Goal: Task Accomplishment & Management: Complete application form

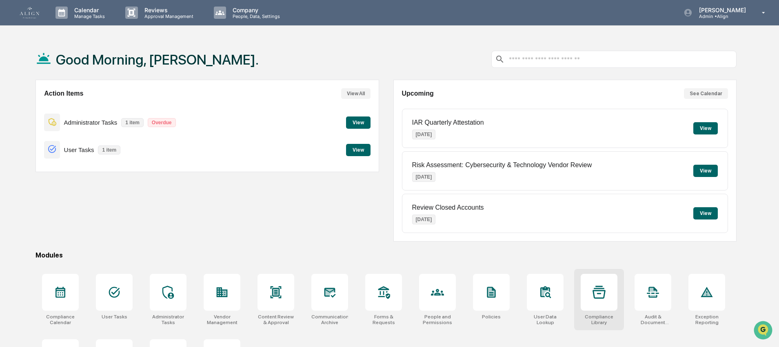
click at [609, 303] on div at bounding box center [599, 291] width 37 height 37
click at [613, 304] on div at bounding box center [599, 291] width 37 height 37
click at [311, 298] on div "Communications Archive" at bounding box center [330, 299] width 50 height 61
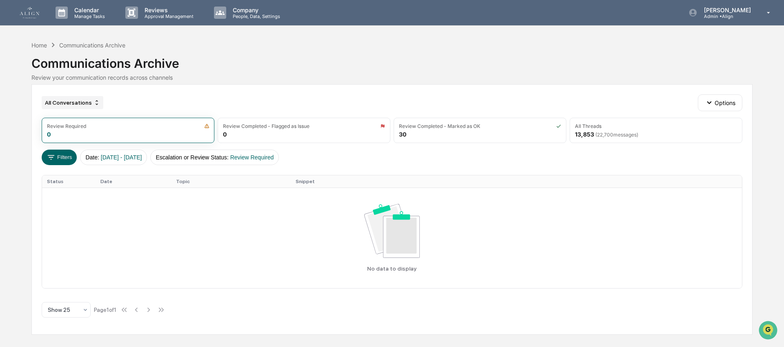
click at [68, 97] on div "All Conversations" at bounding box center [73, 102] width 62 height 13
click at [69, 163] on button "Filters" at bounding box center [60, 157] width 36 height 16
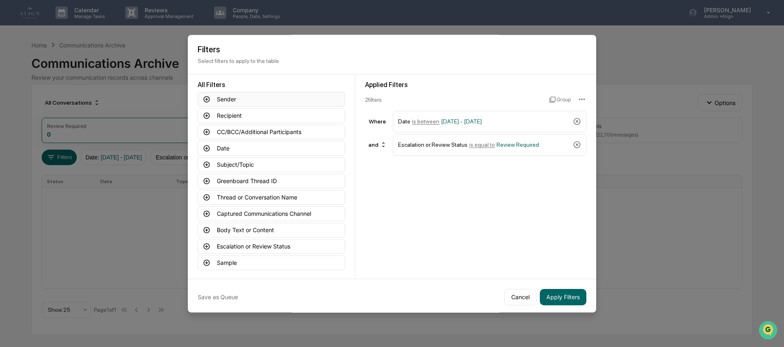
click at [231, 102] on button "Sender" at bounding box center [271, 99] width 147 height 15
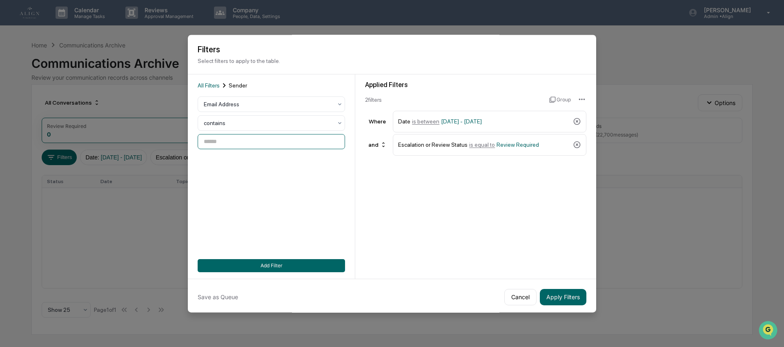
click at [224, 140] on input at bounding box center [271, 141] width 147 height 15
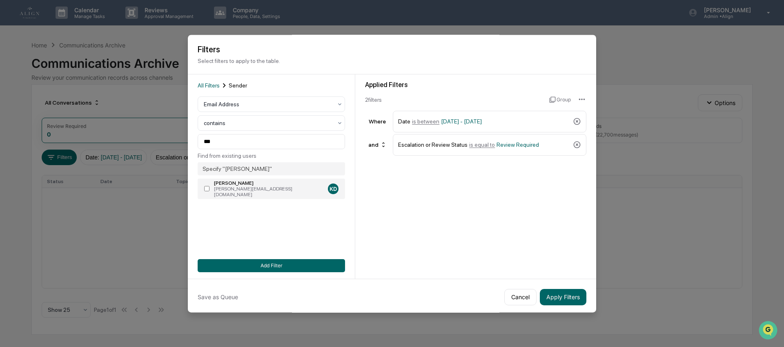
click at [232, 195] on label "Kim Davis kim@retireagile.com KD" at bounding box center [271, 188] width 147 height 20
type input "**********"
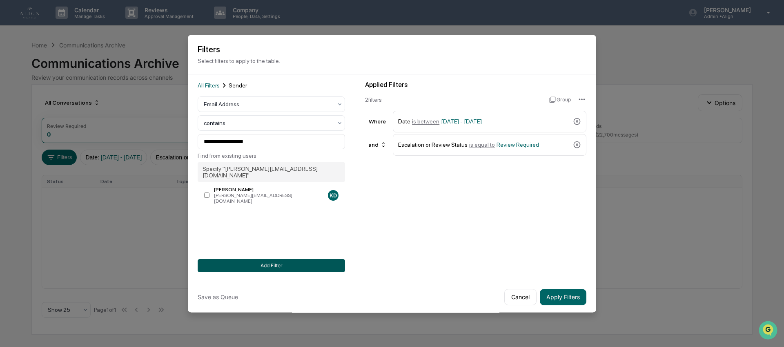
click at [266, 267] on button "Add Filter" at bounding box center [271, 265] width 147 height 13
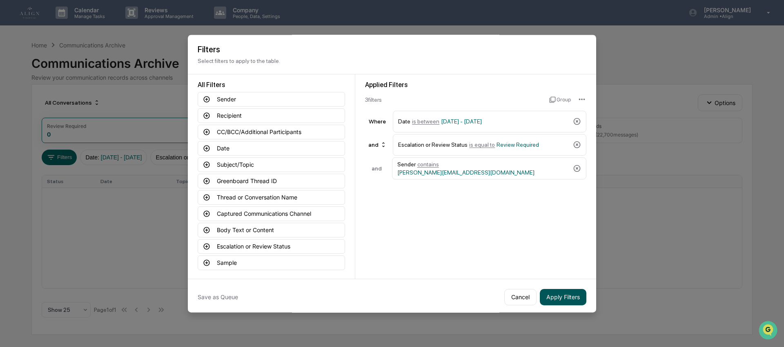
click at [569, 292] on button "Apply Filters" at bounding box center [563, 297] width 47 height 16
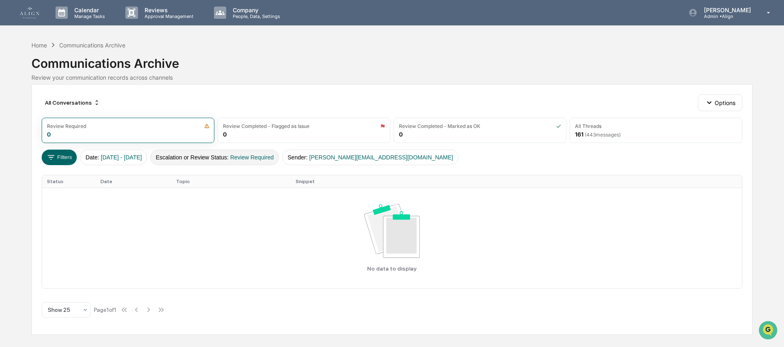
click at [236, 151] on button "Escalation or Review Status : Review Required" at bounding box center [214, 157] width 129 height 16
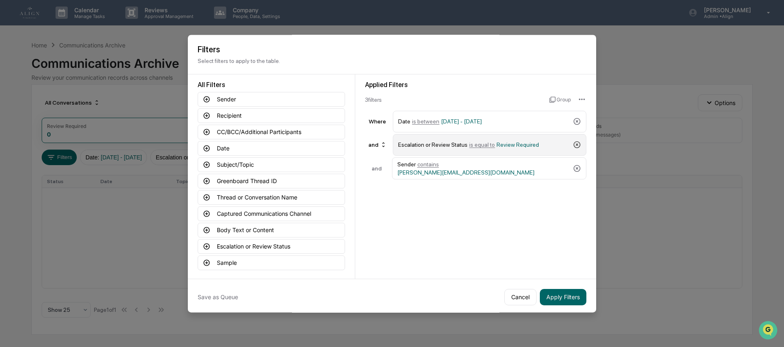
click at [577, 142] on icon at bounding box center [577, 144] width 7 height 7
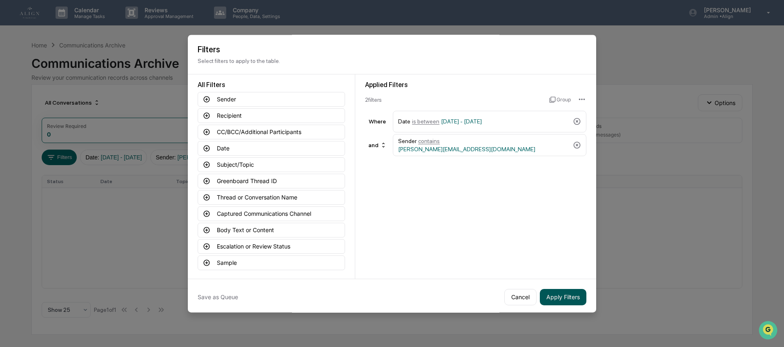
click at [549, 297] on button "Apply Filters" at bounding box center [563, 297] width 47 height 16
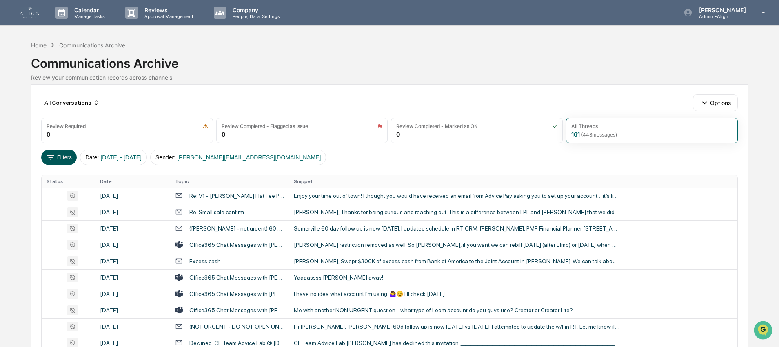
click at [63, 157] on button "Filters" at bounding box center [59, 157] width 36 height 16
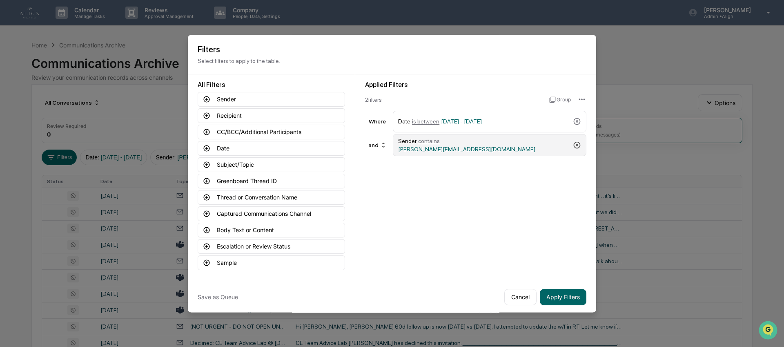
click at [577, 143] on icon at bounding box center [577, 145] width 8 height 8
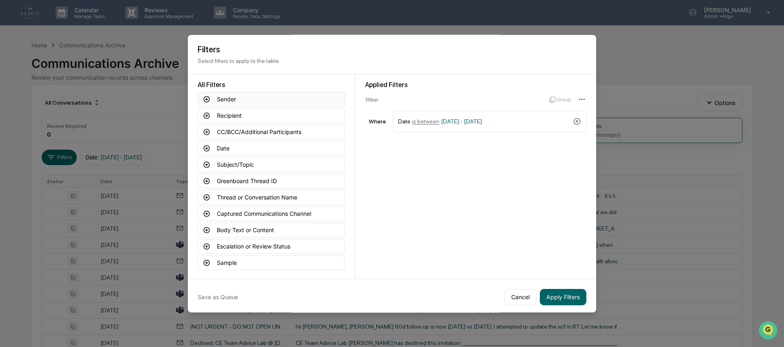
click at [235, 97] on button "Sender" at bounding box center [271, 99] width 147 height 15
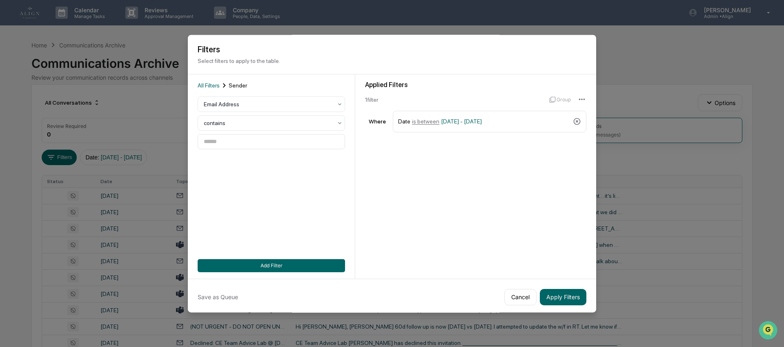
click at [231, 133] on div "Email Address contains" at bounding box center [271, 122] width 147 height 53
click at [230, 141] on input at bounding box center [271, 141] width 147 height 15
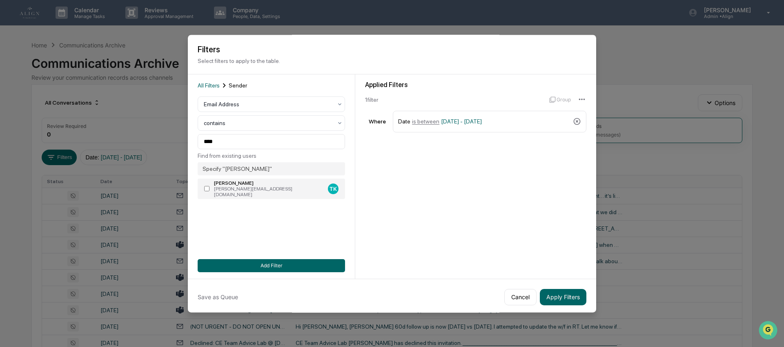
click at [227, 191] on div "troy@retireagile.com" at bounding box center [269, 191] width 111 height 11
type input "**********"
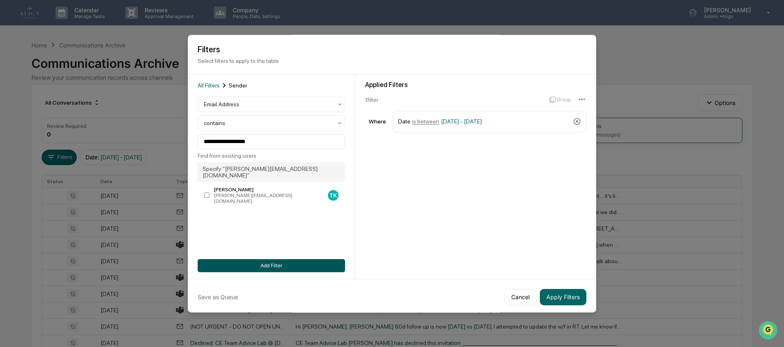
click at [262, 264] on button "Add Filter" at bounding box center [271, 265] width 147 height 13
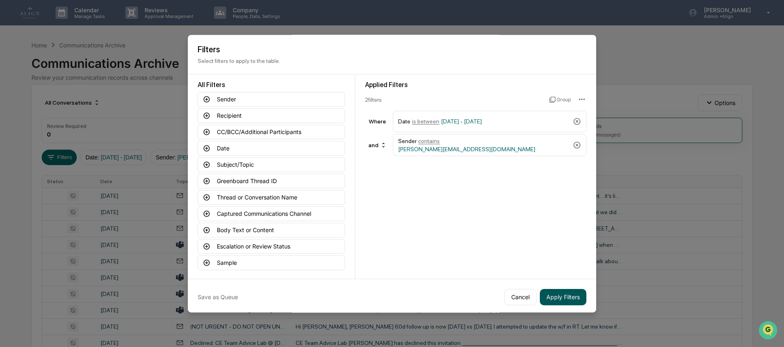
click at [541, 297] on button "Apply Filters" at bounding box center [563, 297] width 47 height 16
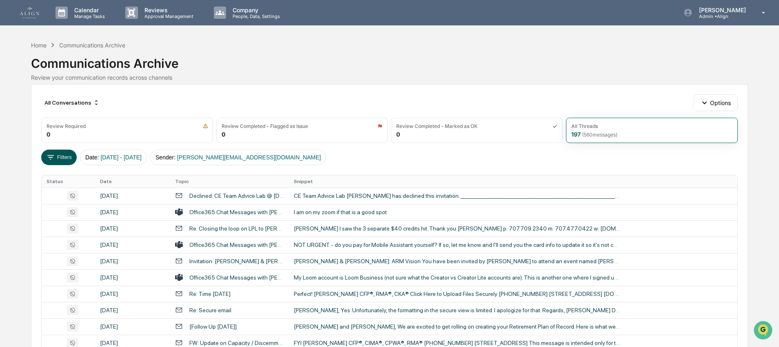
click at [64, 157] on button "Filters" at bounding box center [59, 157] width 36 height 16
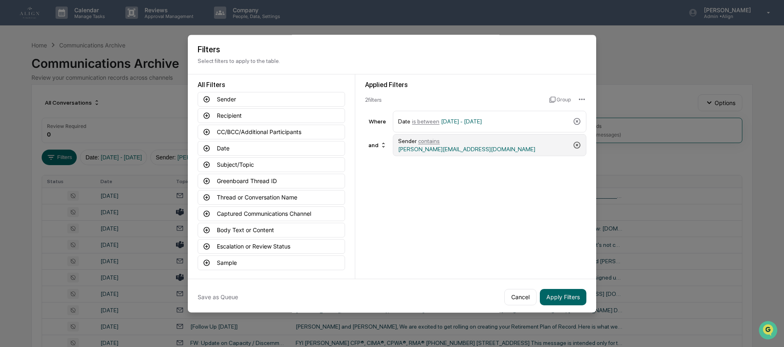
click at [575, 143] on icon at bounding box center [577, 145] width 7 height 7
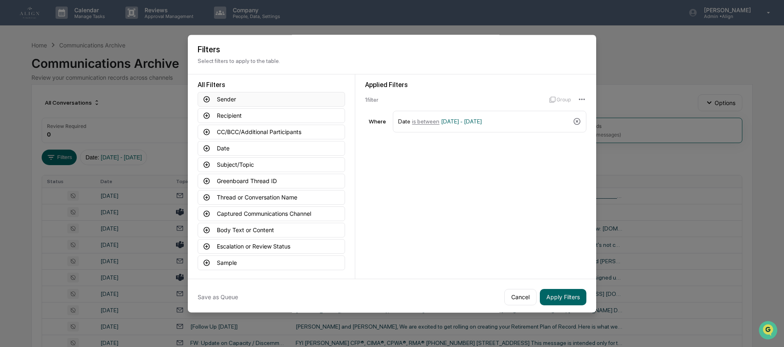
click at [263, 102] on button "Sender" at bounding box center [271, 99] width 147 height 15
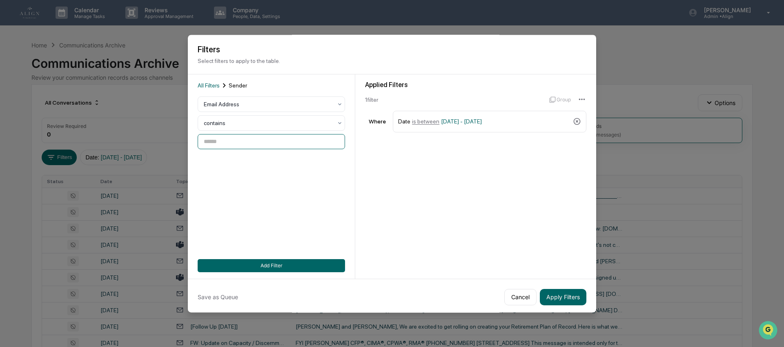
click at [296, 140] on input at bounding box center [271, 141] width 147 height 15
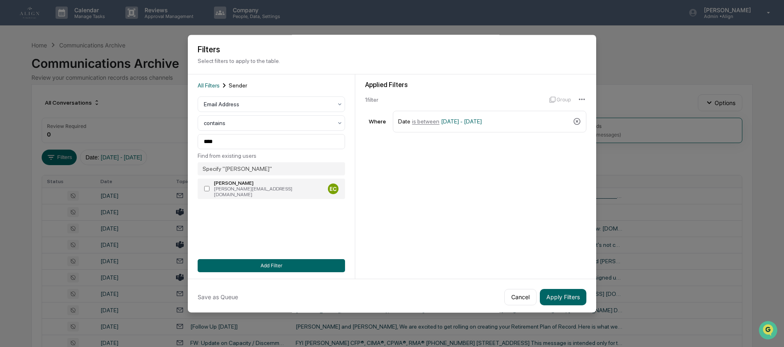
click at [271, 190] on div "erin@retireagile.com" at bounding box center [269, 191] width 111 height 11
type input "**********"
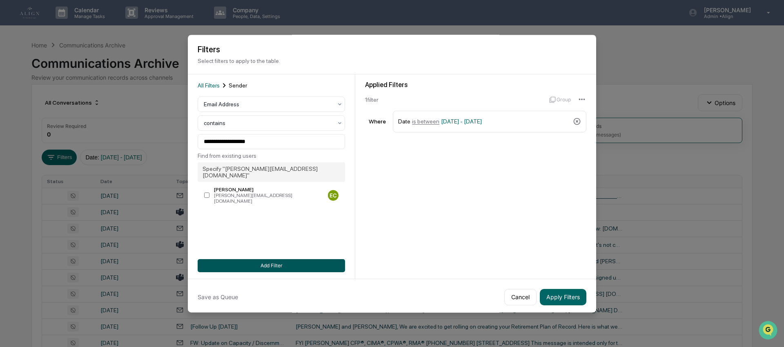
click at [301, 262] on button "Add Filter" at bounding box center [271, 265] width 147 height 13
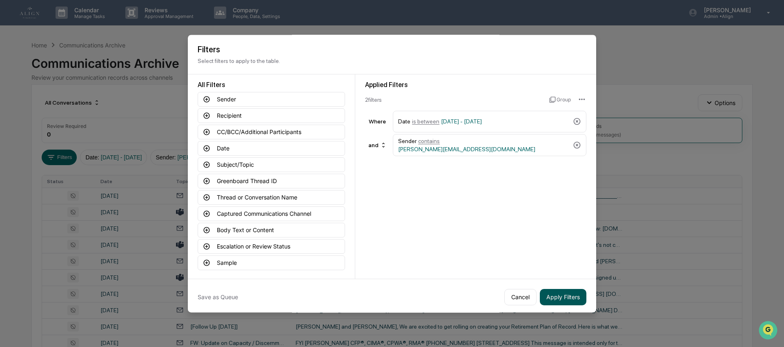
click at [540, 297] on button "Apply Filters" at bounding box center [563, 297] width 47 height 16
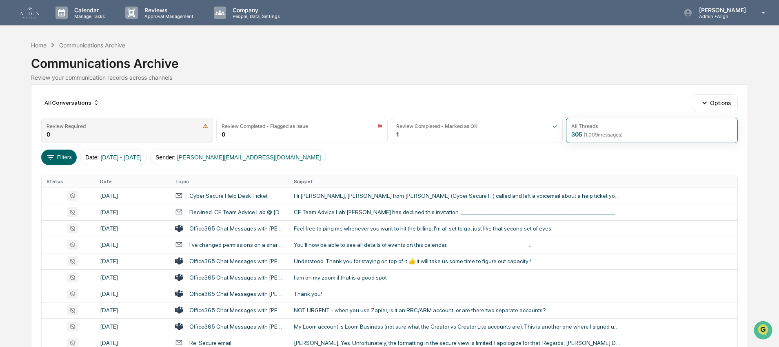
click at [157, 123] on div "Review Required" at bounding box center [127, 126] width 161 height 6
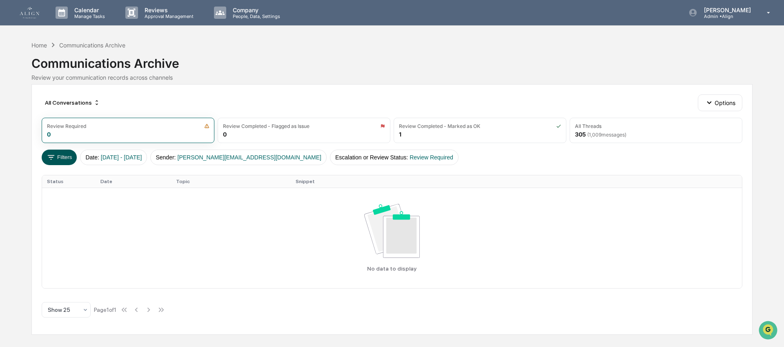
click at [64, 151] on button "Filters" at bounding box center [60, 157] width 36 height 16
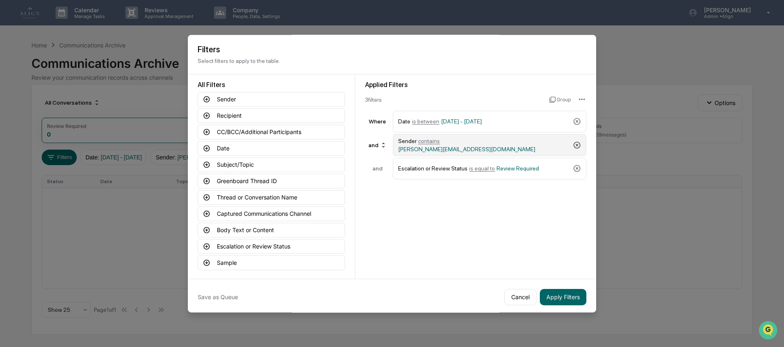
click at [576, 145] on icon at bounding box center [577, 145] width 8 height 8
click at [576, 145] on icon at bounding box center [577, 144] width 8 height 8
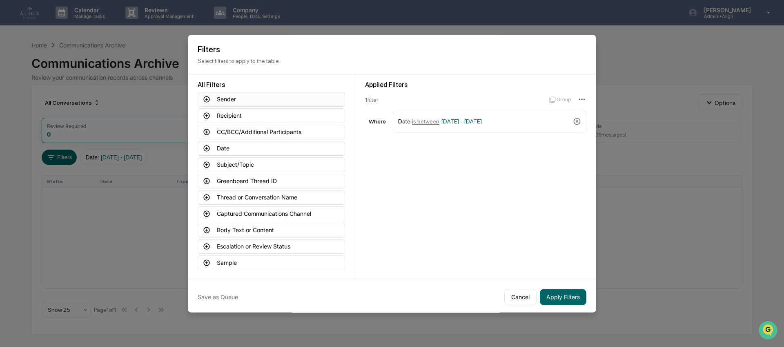
click at [233, 105] on button "Sender" at bounding box center [271, 99] width 147 height 15
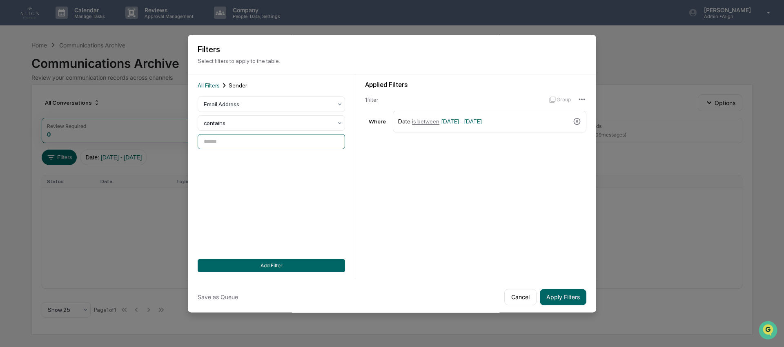
click at [209, 144] on input at bounding box center [271, 141] width 147 height 15
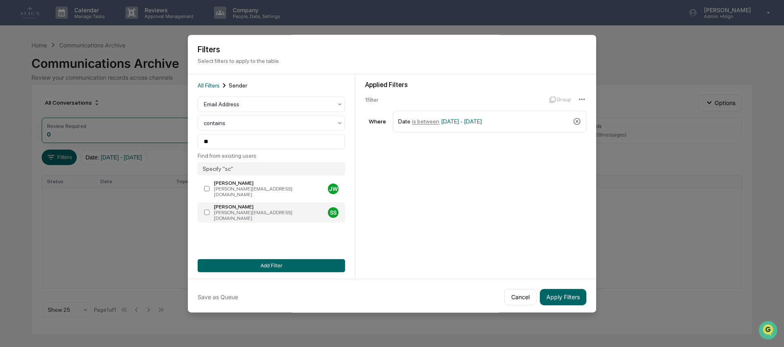
click at [231, 209] on div "scott@retireagile.com" at bounding box center [269, 214] width 111 height 11
type input "**********"
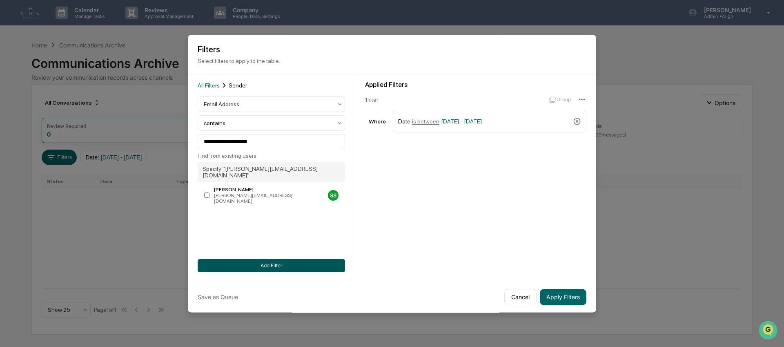
click at [258, 261] on button "Add Filter" at bounding box center [271, 265] width 147 height 13
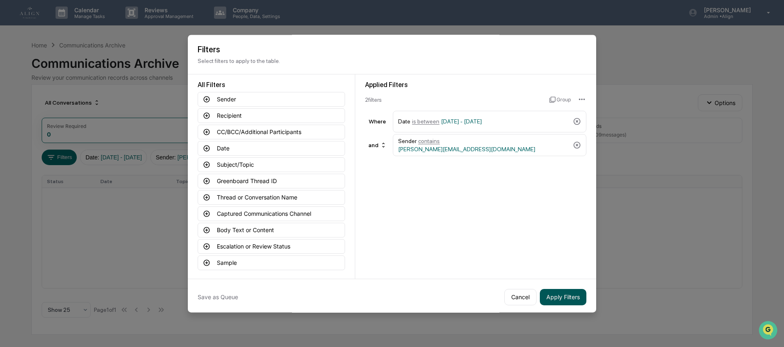
click at [548, 291] on button "Apply Filters" at bounding box center [563, 297] width 47 height 16
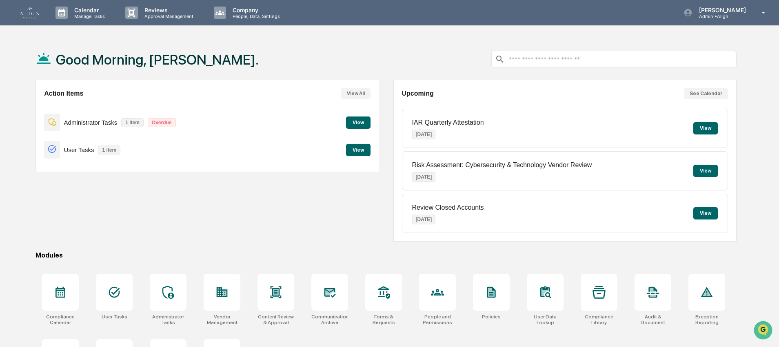
click at [347, 124] on button "View" at bounding box center [358, 122] width 24 height 12
click at [160, 285] on div at bounding box center [168, 291] width 37 height 37
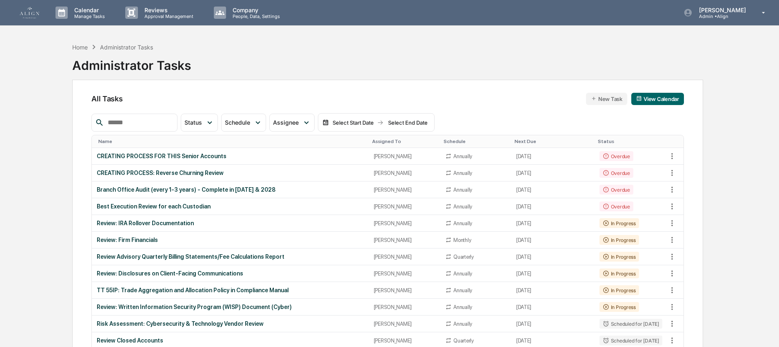
click at [149, 120] on input "text" at bounding box center [138, 122] width 69 height 11
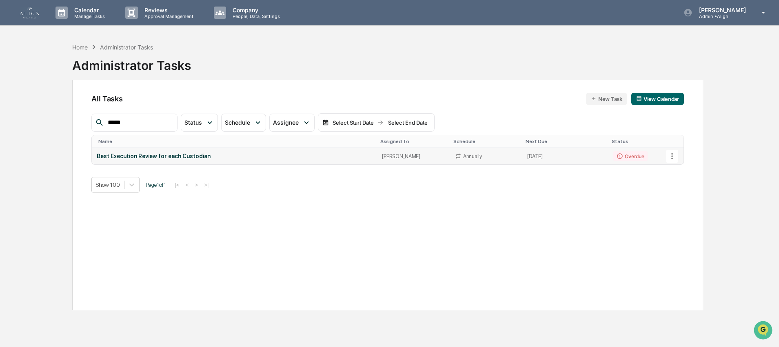
type input "****"
click at [186, 154] on div "Best Execution Review for each Custodian" at bounding box center [235, 156] width 276 height 7
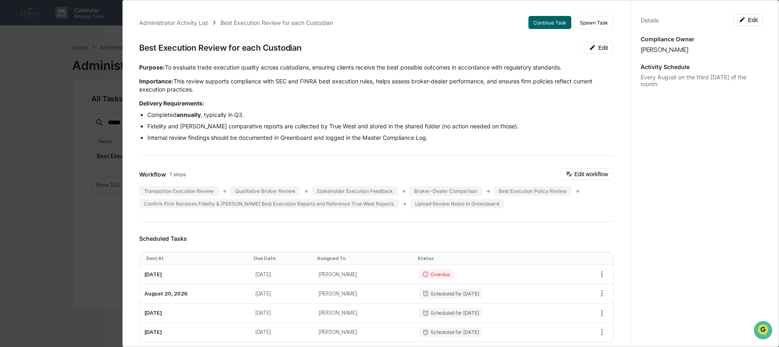
click at [35, 44] on div "Administrator Activity List Best Execution Review for each Custodian Continue T…" at bounding box center [389, 173] width 779 height 347
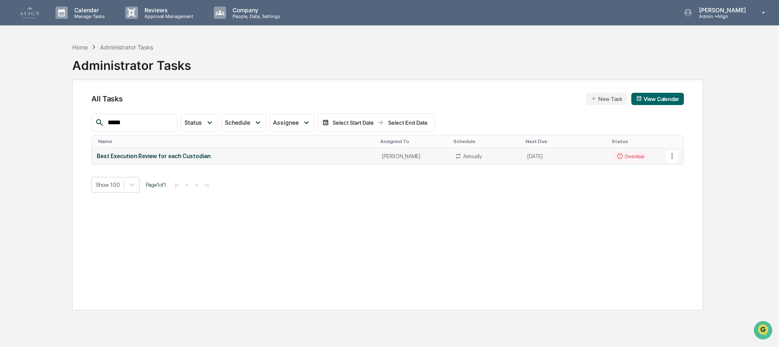
click at [201, 156] on div "Best Execution Review for each Custodian" at bounding box center [235, 156] width 276 height 7
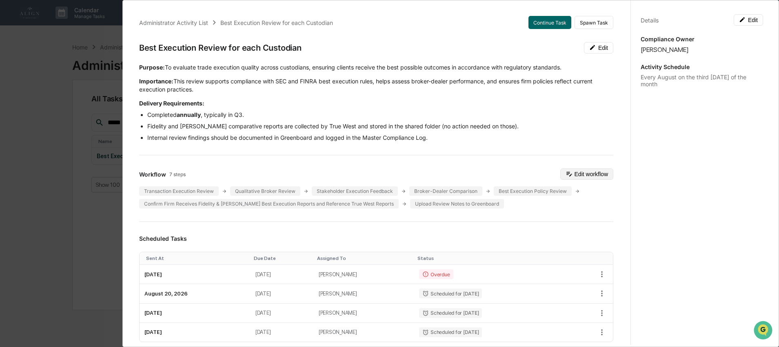
click at [579, 176] on button "Edit workflow" at bounding box center [586, 173] width 53 height 11
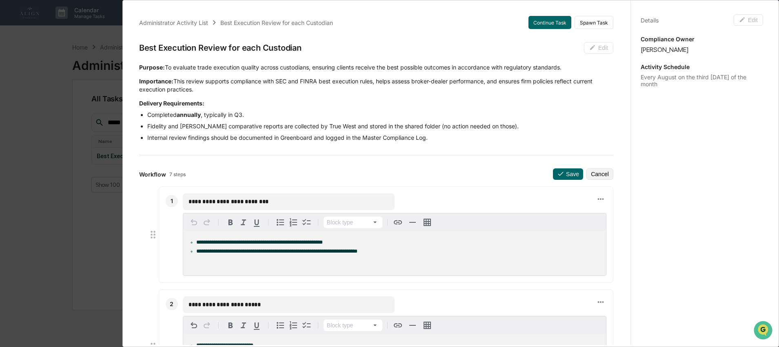
click at [70, 138] on div "**********" at bounding box center [389, 173] width 779 height 347
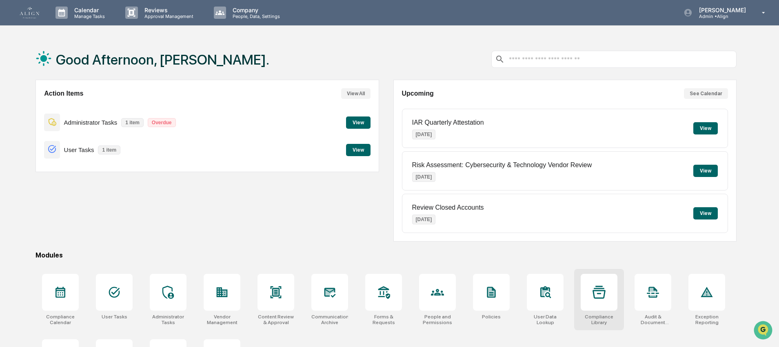
click at [595, 290] on icon at bounding box center [599, 291] width 13 height 13
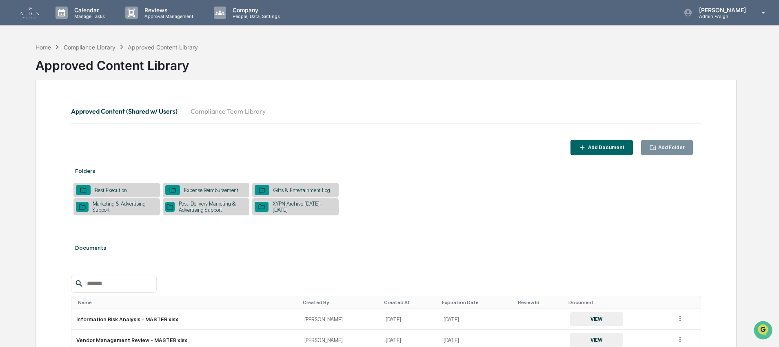
click at [123, 189] on div "Best Execution" at bounding box center [111, 190] width 40 height 6
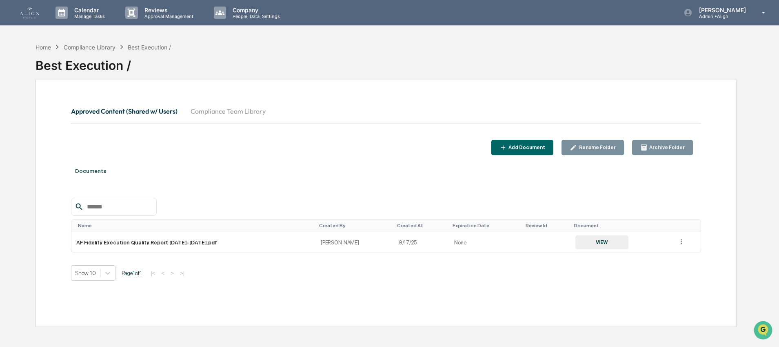
click at [405, 136] on div "Approved Content (Shared w/ Users) Compliance Team Library" at bounding box center [386, 120] width 630 height 38
click at [29, 14] on img at bounding box center [30, 12] width 20 height 11
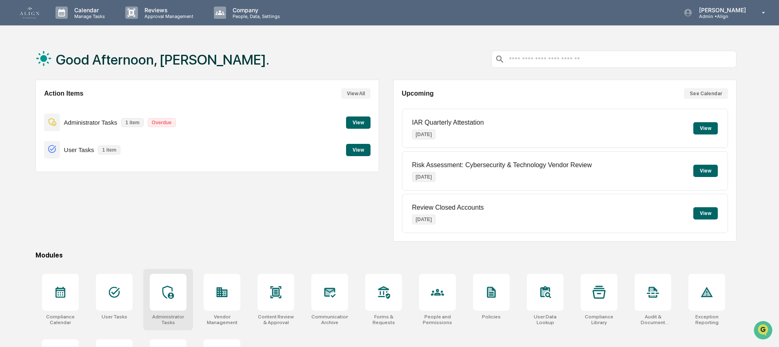
click at [160, 300] on div at bounding box center [168, 291] width 37 height 37
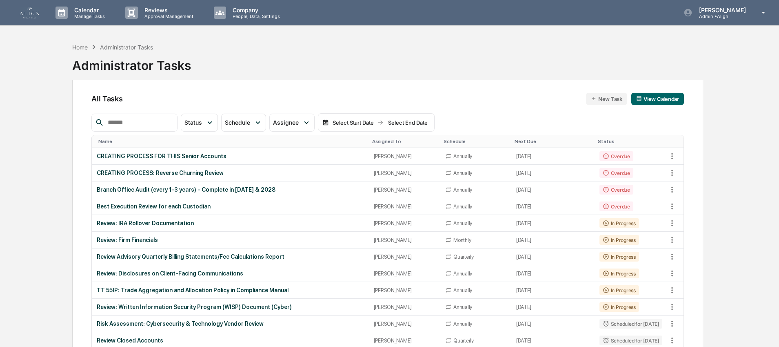
click at [121, 123] on input "text" at bounding box center [138, 122] width 69 height 11
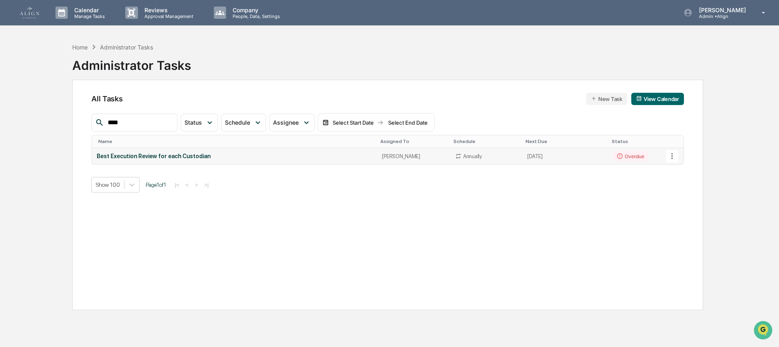
type input "****"
click at [135, 163] on td "Best Execution Review for each Custodian" at bounding box center [234, 156] width 285 height 16
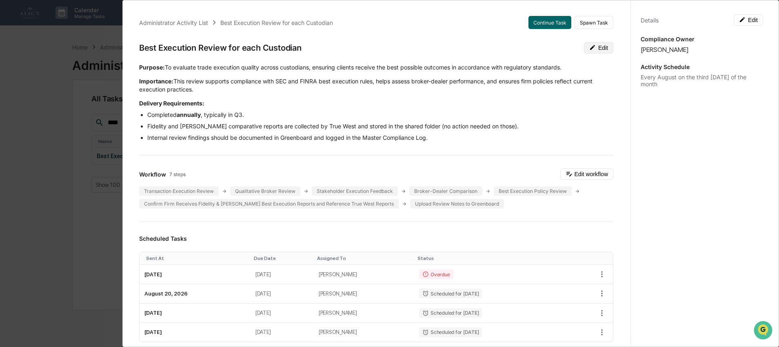
click at [584, 47] on button "Edit" at bounding box center [598, 47] width 29 height 11
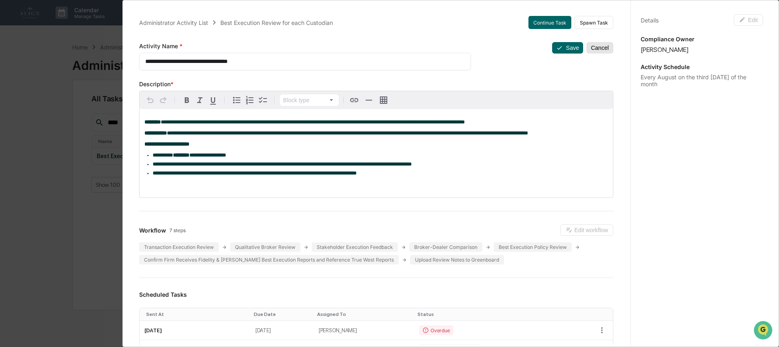
click at [587, 46] on button "Cancel" at bounding box center [600, 47] width 27 height 11
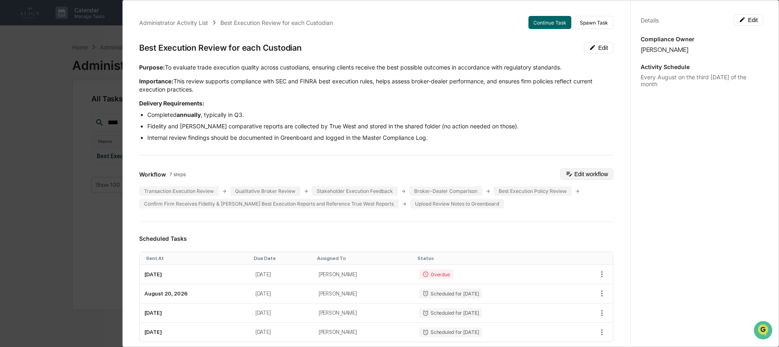
click at [565, 170] on button "Edit workflow" at bounding box center [586, 173] width 53 height 11
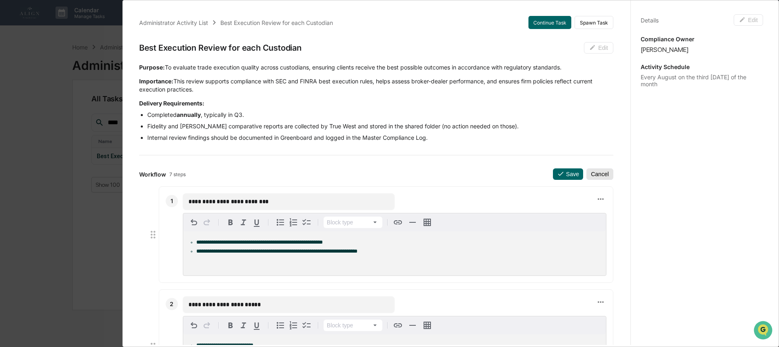
click at [589, 171] on button "Cancel" at bounding box center [600, 173] width 27 height 11
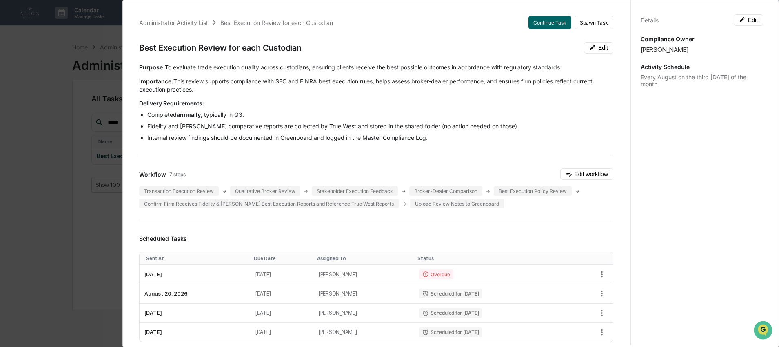
click at [38, 131] on div "Administrator Activity List Best Execution Review for each Custodian Continue T…" at bounding box center [389, 173] width 779 height 347
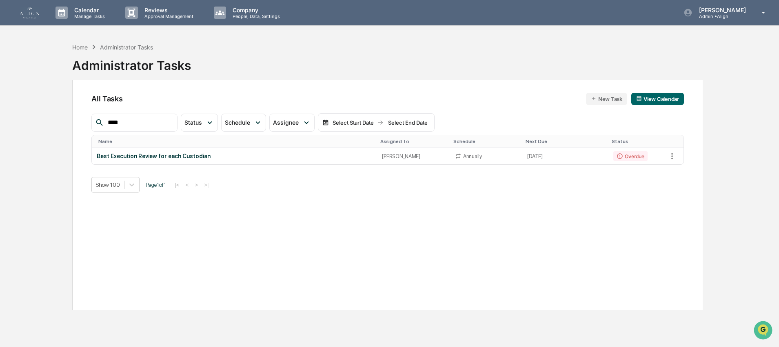
click at [34, 15] on img at bounding box center [30, 12] width 20 height 11
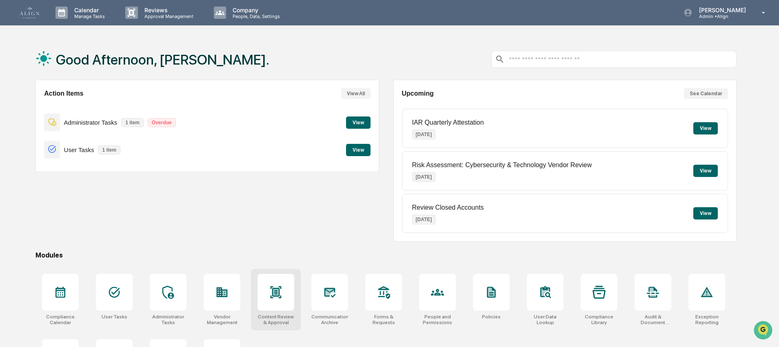
click at [275, 298] on icon at bounding box center [275, 291] width 13 height 13
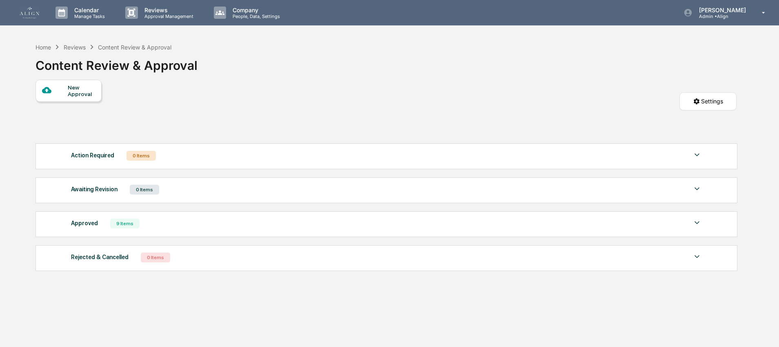
click at [88, 233] on div "Approved 9 Items File Name Review Id Created Date Requested By Compliance Owner…" at bounding box center [387, 224] width 702 height 26
click at [136, 223] on div "9 Items" at bounding box center [124, 223] width 29 height 10
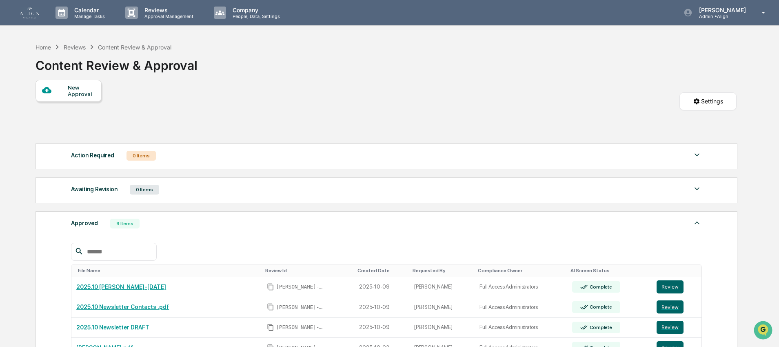
click at [75, 94] on div "New Approval" at bounding box center [81, 90] width 27 height 13
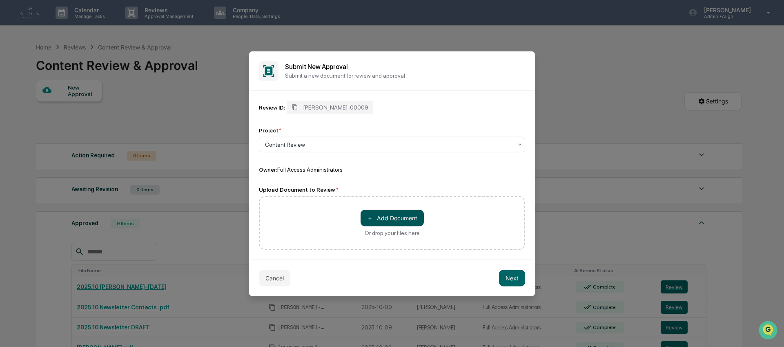
click at [399, 222] on button "＋ Add Document" at bounding box center [391, 217] width 63 height 16
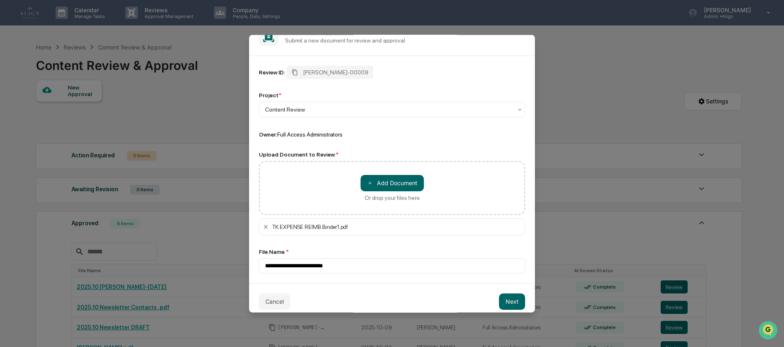
scroll to position [28, 0]
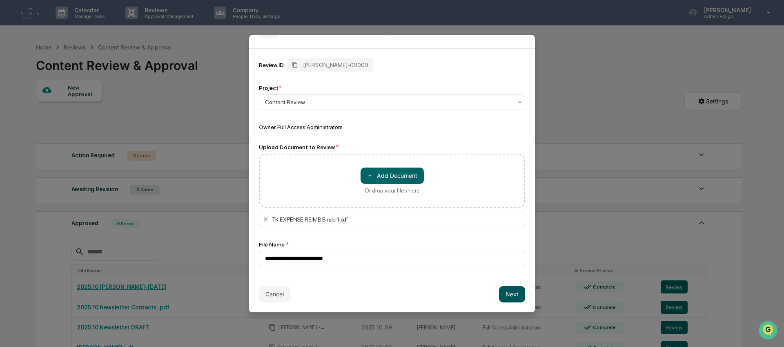
click at [499, 291] on button "Next" at bounding box center [512, 294] width 26 height 16
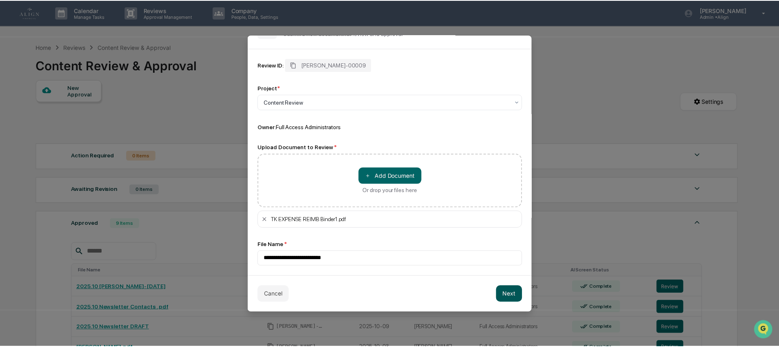
scroll to position [0, 0]
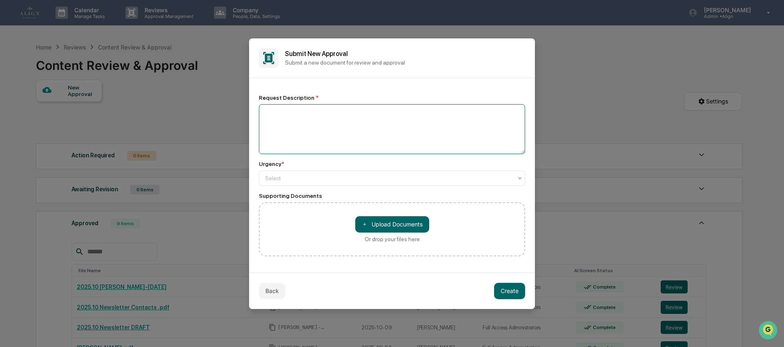
click at [360, 125] on textarea at bounding box center [392, 129] width 266 height 50
type textarea "**********"
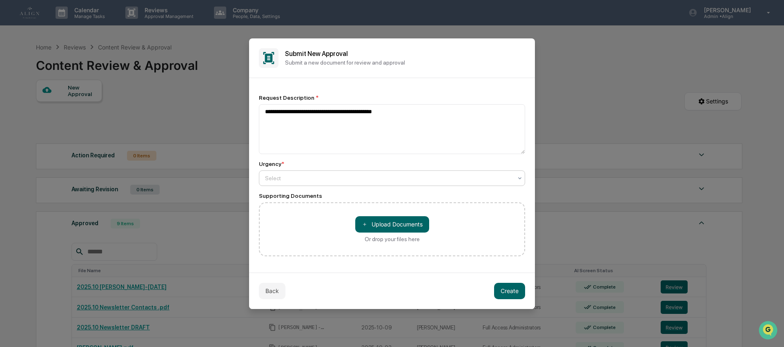
click at [368, 174] on div at bounding box center [388, 178] width 247 height 8
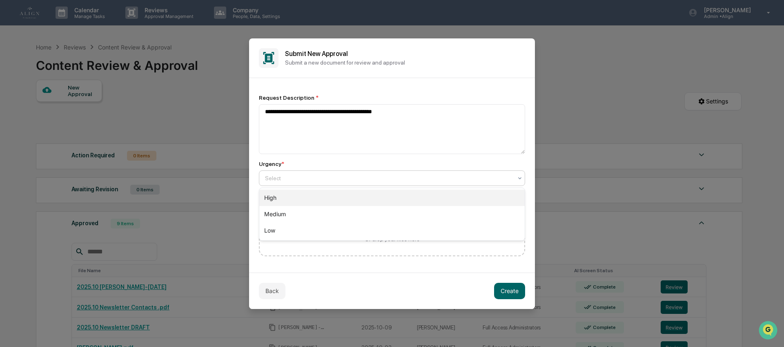
click at [368, 198] on div "High" at bounding box center [391, 197] width 265 height 16
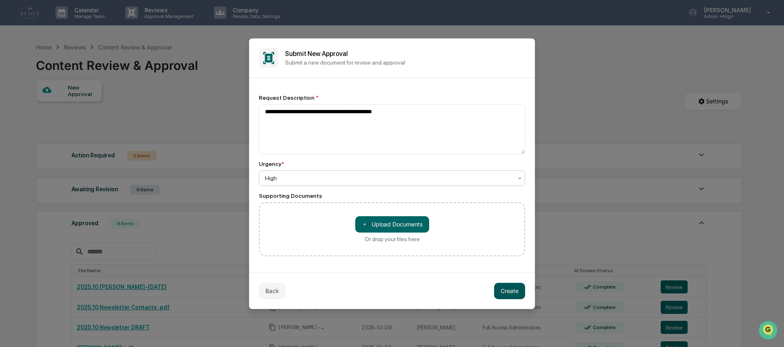
click at [503, 289] on button "Create" at bounding box center [509, 290] width 31 height 16
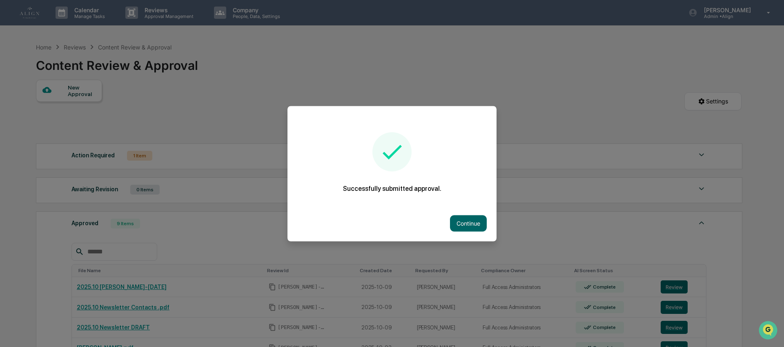
click at [462, 229] on div "Continue" at bounding box center [391, 223] width 209 height 36
click at [461, 220] on button "Continue" at bounding box center [468, 223] width 37 height 16
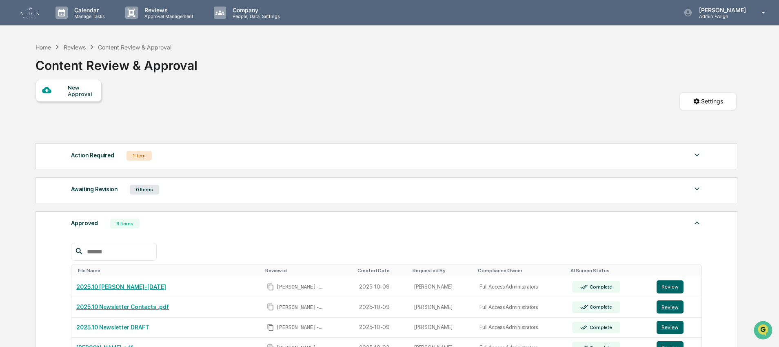
click at [129, 153] on div "1 Item" at bounding box center [139, 156] width 25 height 10
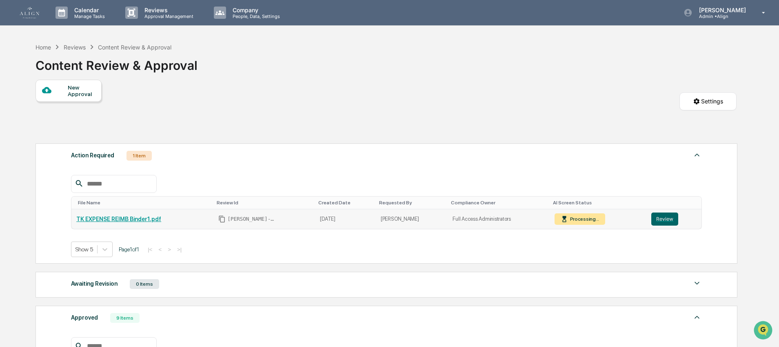
click at [153, 222] on link "TK EXPENSE REIMB Binder1.pdf" at bounding box center [118, 219] width 85 height 7
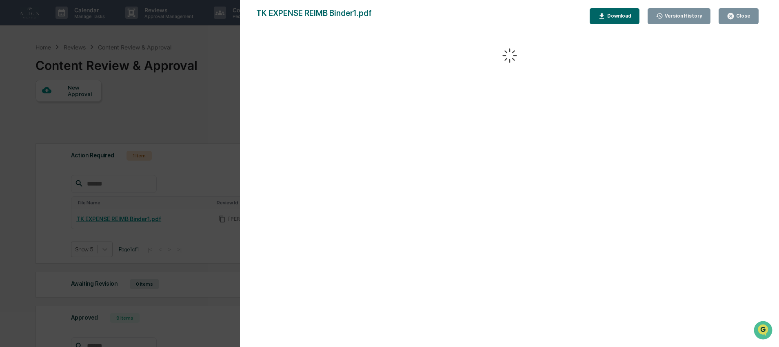
click at [731, 15] on icon "button" at bounding box center [731, 16] width 6 height 6
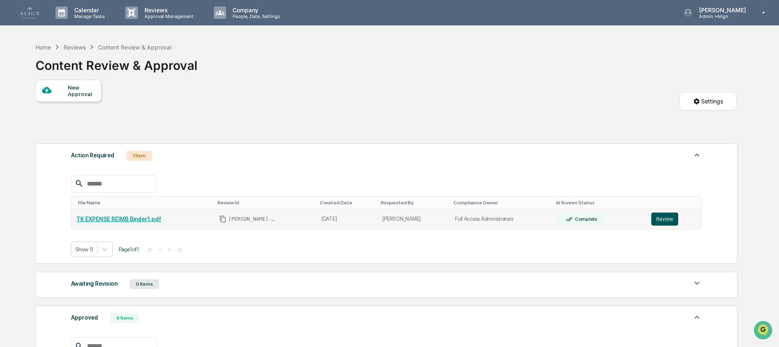
click at [666, 224] on button "Review" at bounding box center [664, 218] width 27 height 13
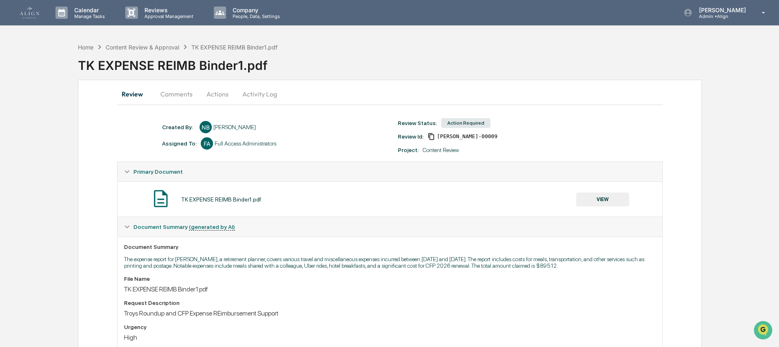
click at [209, 87] on button "Actions" at bounding box center [217, 94] width 37 height 20
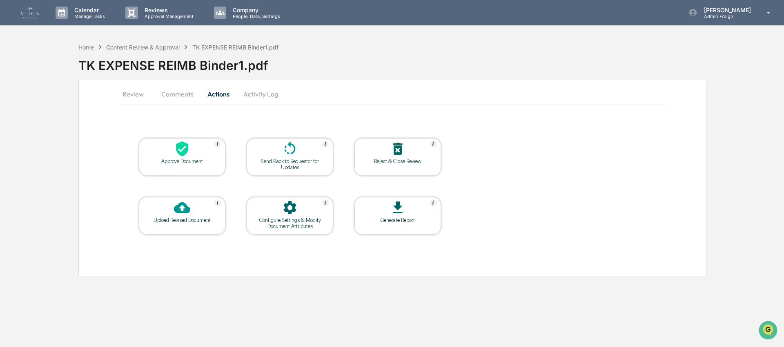
click at [200, 166] on div "Approve Document" at bounding box center [182, 157] width 87 height 38
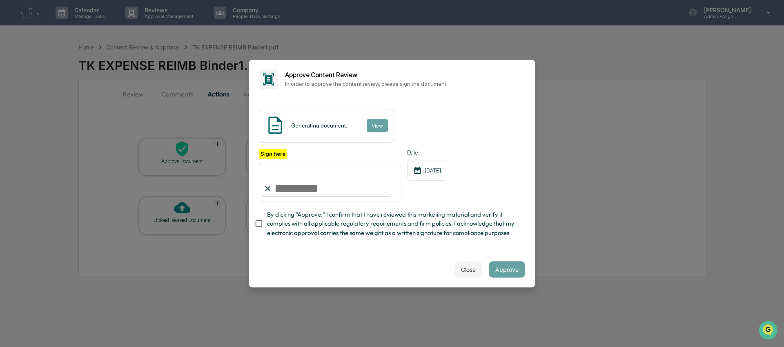
click at [324, 178] on input "Sign here" at bounding box center [330, 181] width 142 height 39
type input "**********"
click at [436, 160] on div "[DATE]" at bounding box center [427, 170] width 40 height 21
click at [436, 163] on div "[DATE]" at bounding box center [427, 170] width 40 height 21
click at [318, 213] on span "By clicking "Approve," I confirm that I have reviewed this marketing material a…" at bounding box center [392, 223] width 251 height 27
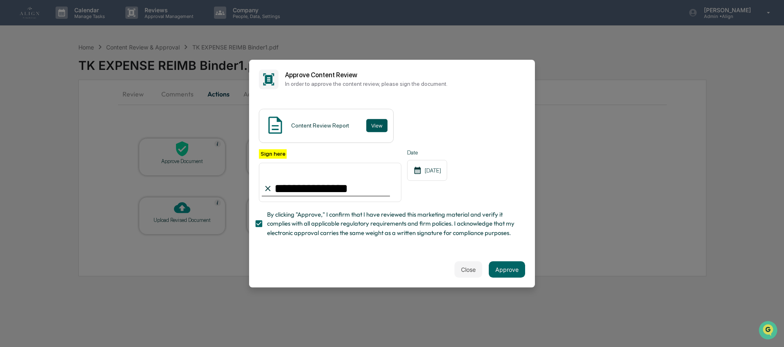
click at [382, 119] on button "View" at bounding box center [376, 125] width 21 height 13
